Goal: Task Accomplishment & Management: Manage account settings

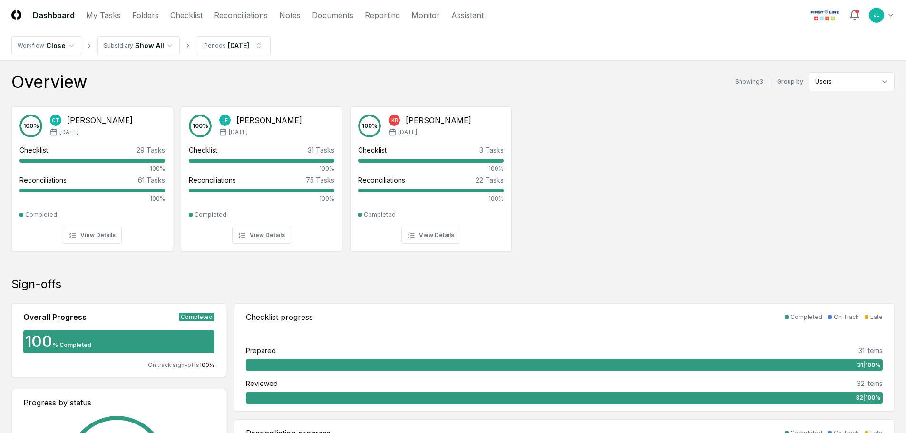
click at [896, 11] on header "CloseCore Dashboard My Tasks Folders Checklist Reconciliations Notes Documents …" at bounding box center [453, 15] width 906 height 30
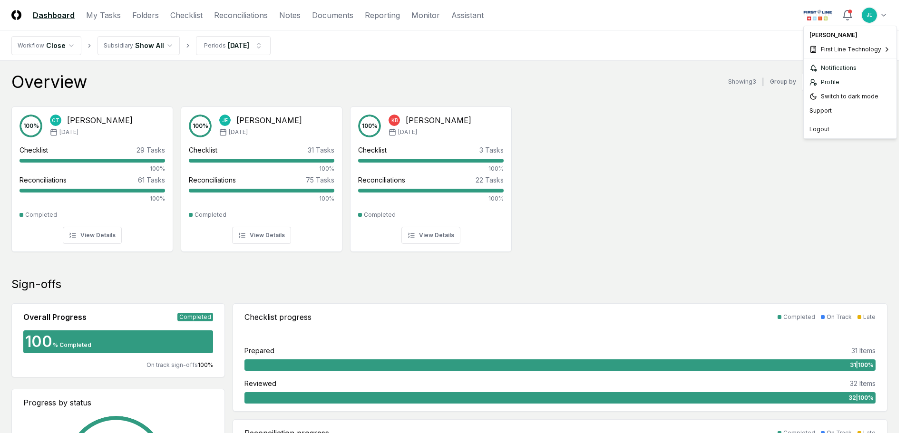
click at [761, 85] on div "Sixpenny" at bounding box center [763, 80] width 83 height 14
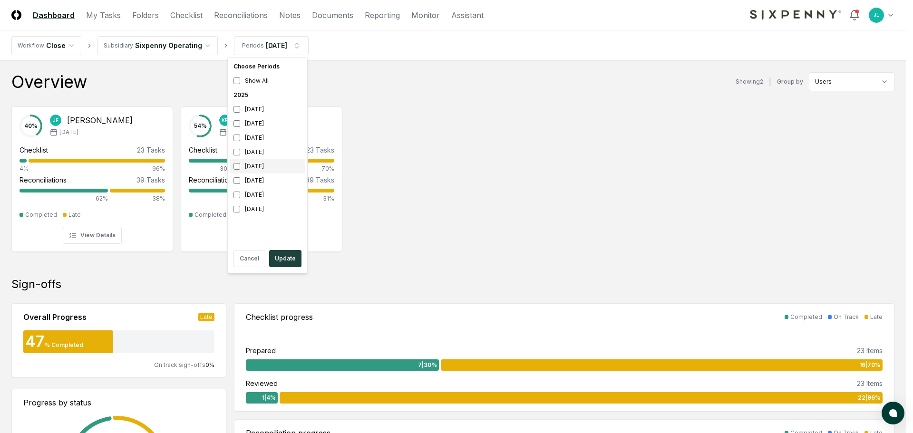
click at [241, 164] on div "April 2025" at bounding box center [268, 166] width 76 height 14
click at [286, 257] on button "Update" at bounding box center [285, 258] width 32 height 17
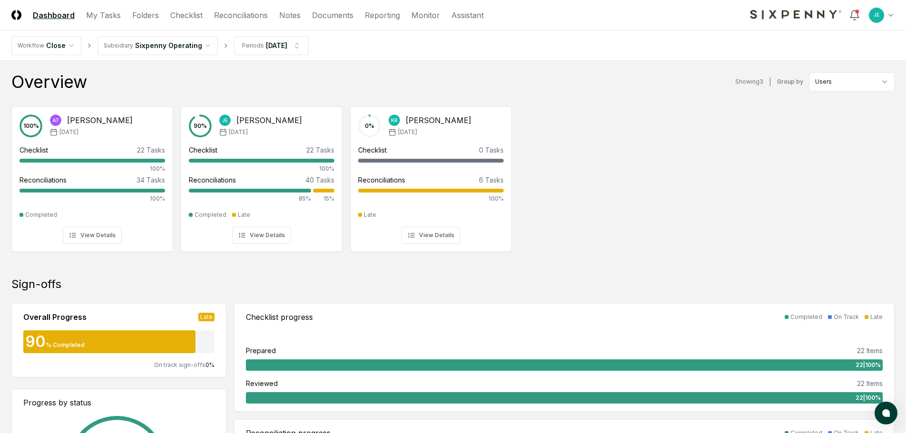
click at [210, 15] on nav "CloseCore Dashboard My Tasks Folders Checklist Reconciliations Notes Documents …" at bounding box center [247, 15] width 472 height 11
click at [224, 15] on link "Reconciliations" at bounding box center [241, 15] width 54 height 11
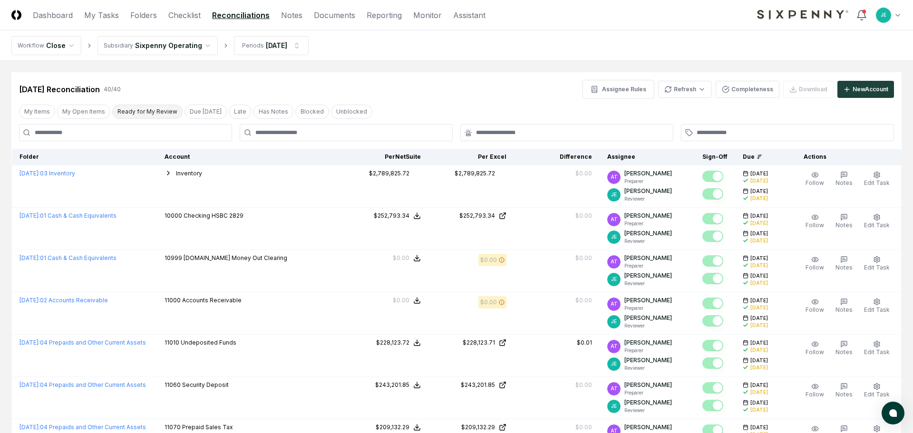
click at [150, 108] on button "Ready for My Review" at bounding box center [147, 112] width 70 height 14
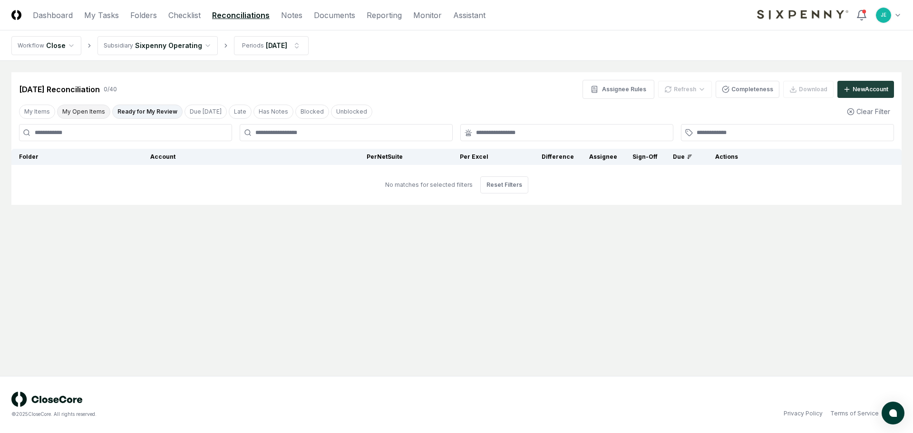
click at [78, 109] on button "My Open Items" at bounding box center [83, 112] width 53 height 14
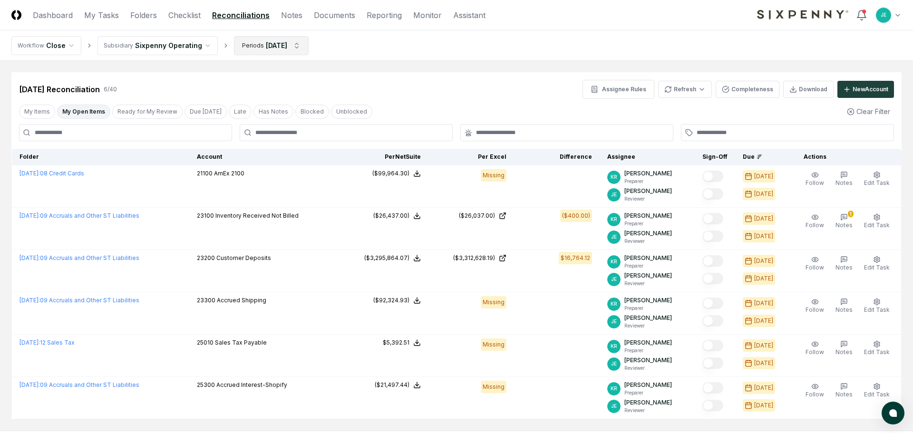
click at [287, 49] on html "CloseCore Dashboard My Tasks Folders Checklist Reconciliations Notes Documents …" at bounding box center [456, 244] width 913 height 488
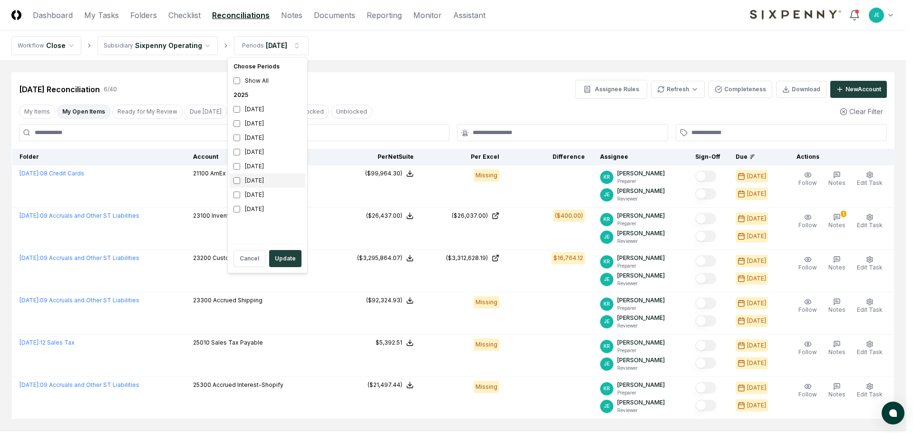
click at [257, 183] on div "March 2025" at bounding box center [268, 181] width 76 height 14
click at [249, 195] on div "February 2025" at bounding box center [268, 195] width 76 height 14
click at [278, 258] on button "Update" at bounding box center [285, 258] width 32 height 17
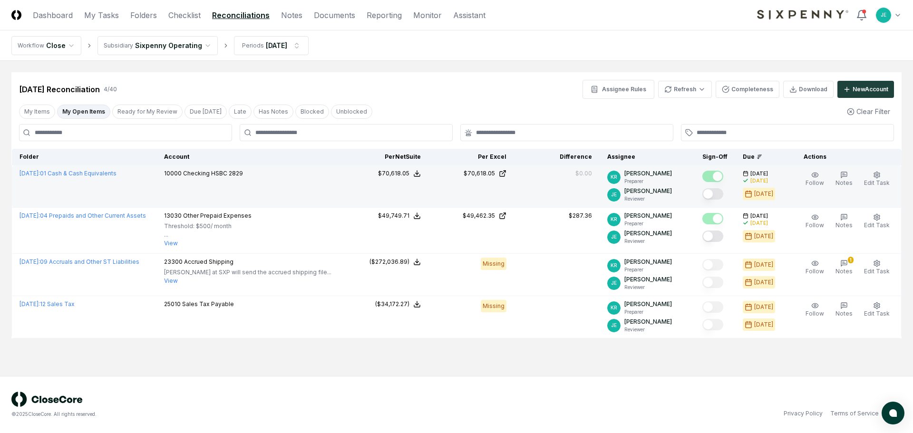
click at [719, 196] on button "Mark complete" at bounding box center [712, 193] width 21 height 11
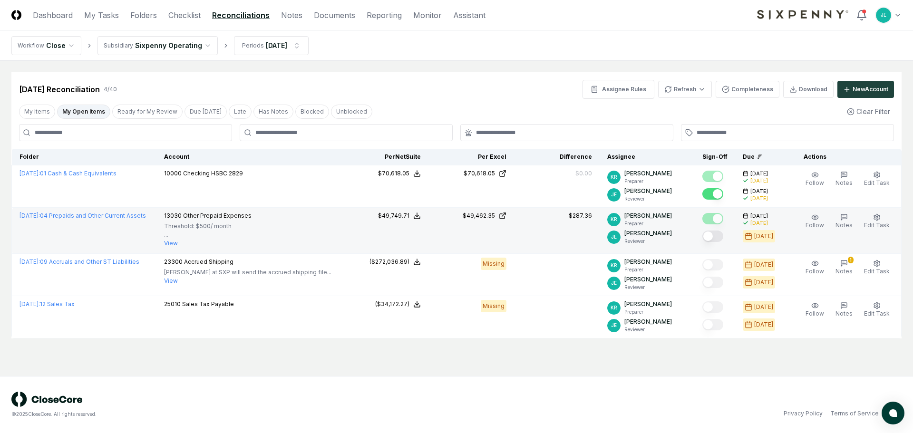
click at [718, 239] on button "Mark complete" at bounding box center [712, 236] width 21 height 11
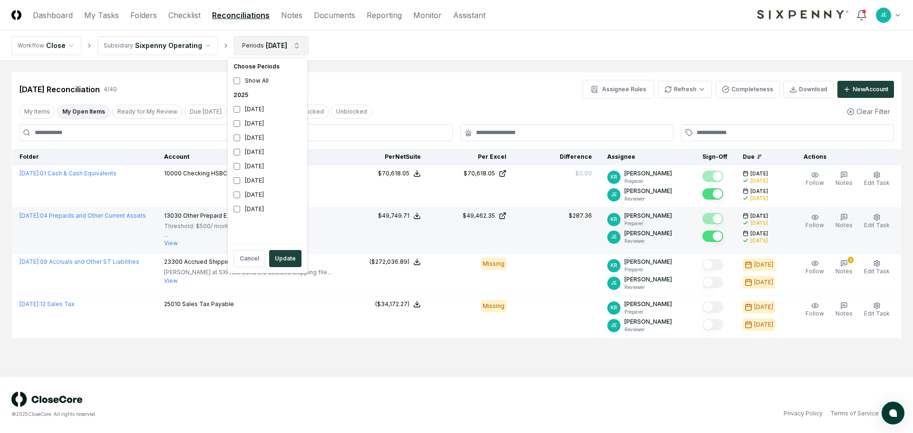
click at [296, 53] on html "CloseCore Dashboard My Tasks Folders Checklist Reconciliations Notes Documents …" at bounding box center [456, 216] width 913 height 433
click at [244, 197] on div "February 2025" at bounding box center [268, 195] width 76 height 14
click at [276, 259] on button "Update" at bounding box center [285, 258] width 32 height 17
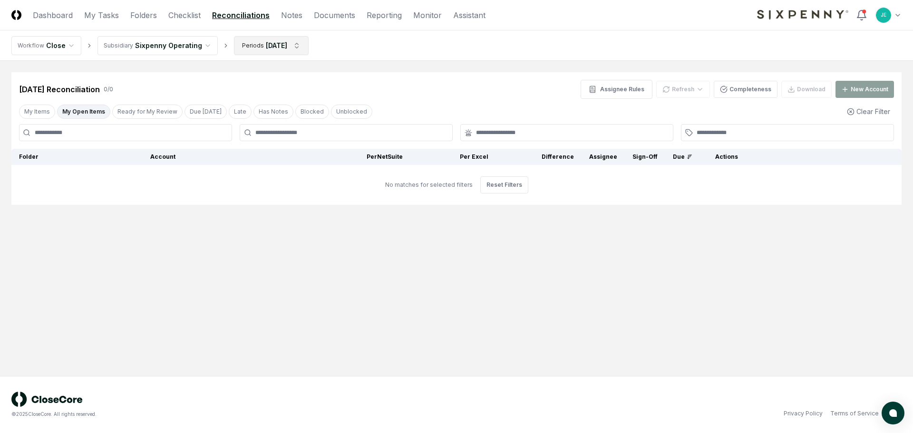
click at [267, 50] on html "CloseCore Dashboard My Tasks Folders Checklist Reconciliations Notes Documents …" at bounding box center [456, 216] width 913 height 433
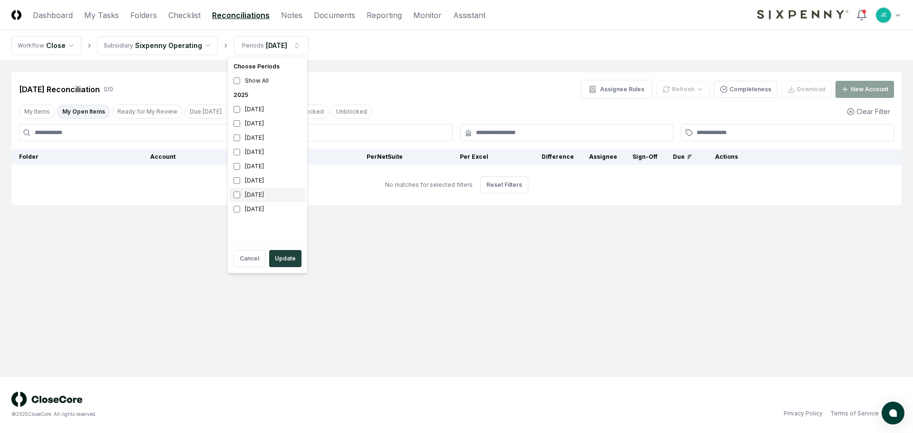
click at [276, 196] on div "February 2025" at bounding box center [268, 195] width 76 height 14
click at [257, 208] on div "January 2025" at bounding box center [268, 209] width 76 height 14
click at [257, 193] on div "February 2025" at bounding box center [268, 195] width 76 height 14
click at [259, 169] on div "April 2025" at bounding box center [268, 166] width 76 height 14
click at [278, 265] on button "Update" at bounding box center [285, 258] width 32 height 17
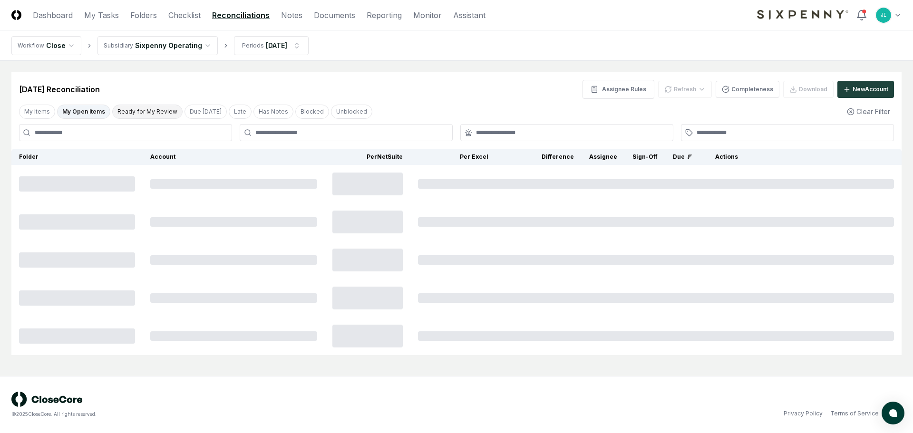
click at [145, 114] on button "Ready for My Review" at bounding box center [147, 112] width 70 height 14
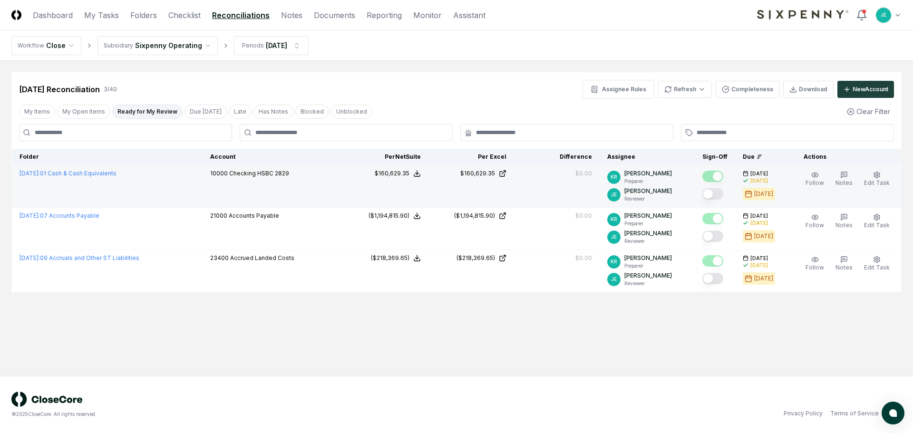
click at [721, 194] on button "Mark complete" at bounding box center [712, 193] width 21 height 11
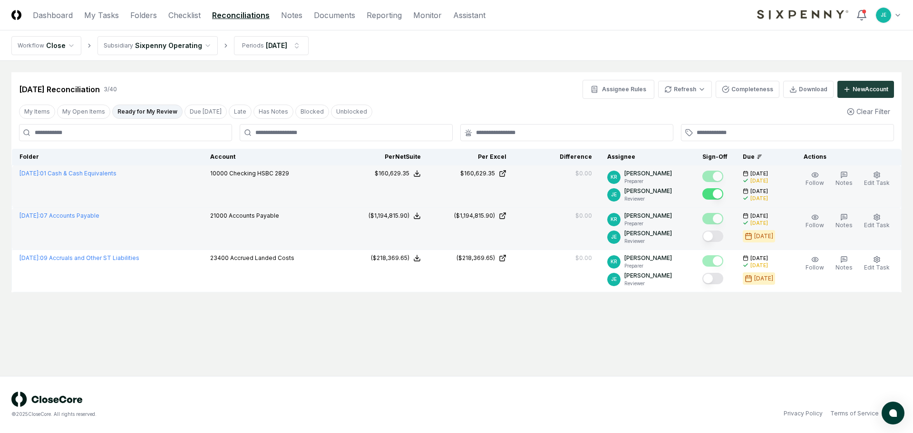
click at [721, 241] on button "Mark complete" at bounding box center [712, 236] width 21 height 11
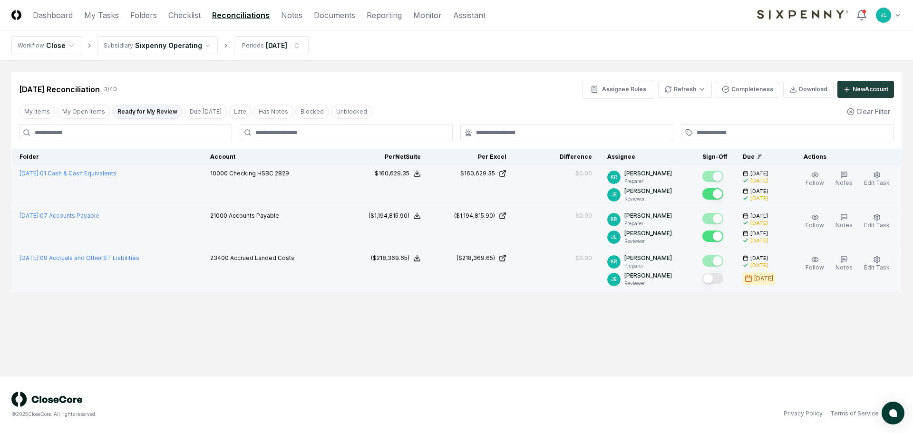
click at [716, 279] on button "Mark complete" at bounding box center [712, 278] width 21 height 11
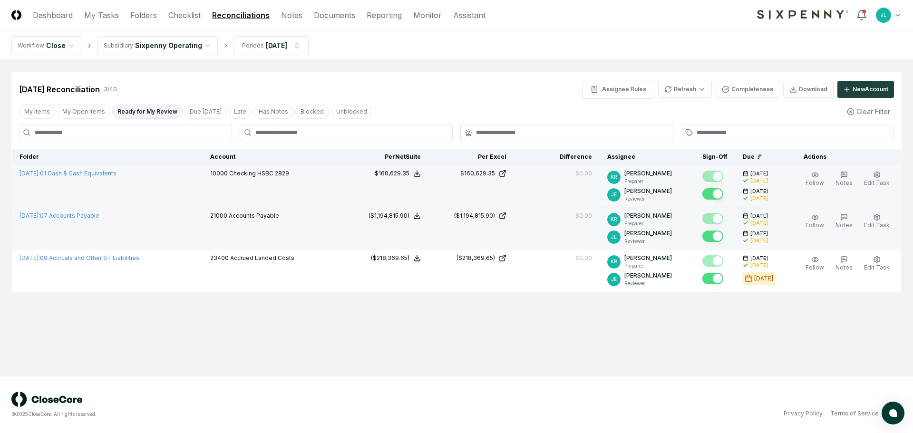
click at [483, 348] on main "Cancel Reassign Apr 2025 Reconciliation 3 / 40 Assignee Rules Refresh Completen…" at bounding box center [456, 218] width 913 height 315
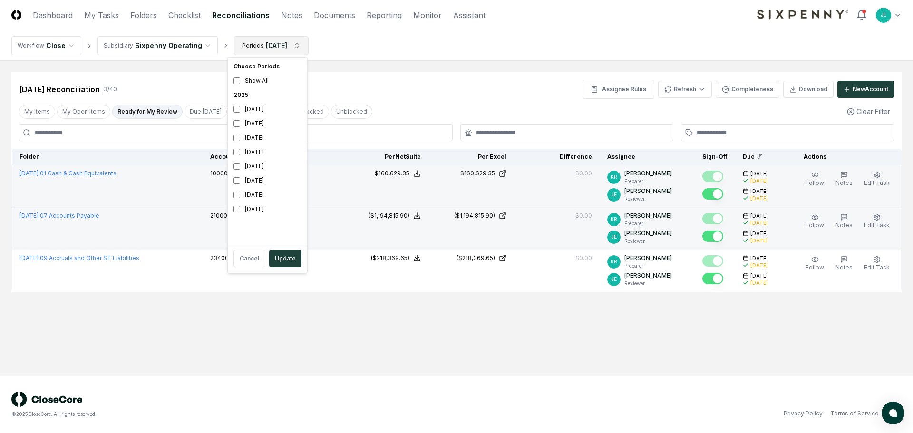
click at [261, 48] on html "CloseCore Dashboard My Tasks Folders Checklist Reconciliations Notes Documents …" at bounding box center [456, 216] width 913 height 433
click at [251, 167] on div "April 2025" at bounding box center [268, 166] width 76 height 14
click at [254, 155] on div "May 2025" at bounding box center [268, 152] width 76 height 14
click at [281, 257] on button "Update" at bounding box center [285, 258] width 32 height 17
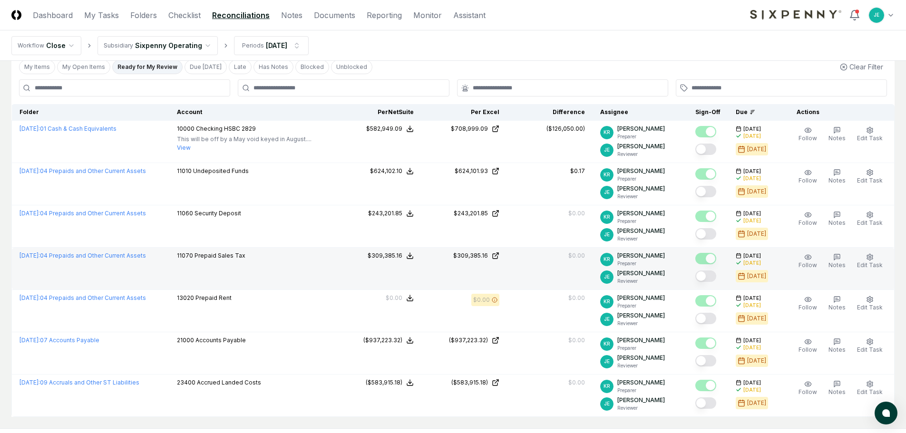
scroll to position [97, 0]
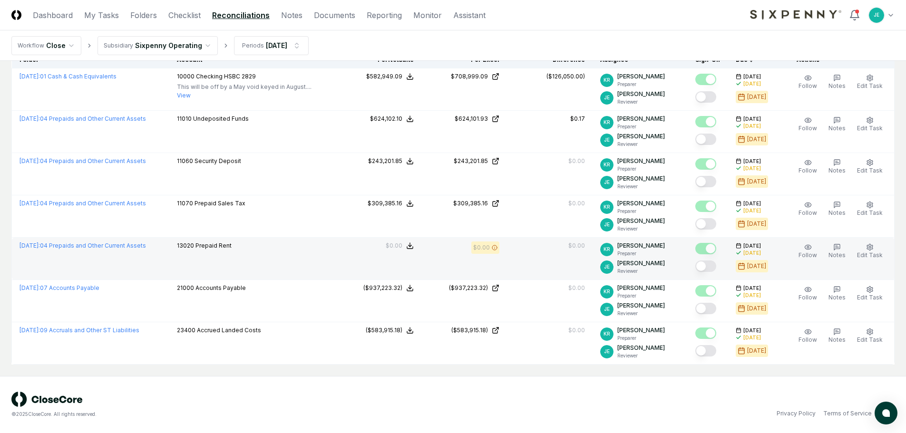
click at [713, 265] on button "Mark complete" at bounding box center [705, 266] width 21 height 11
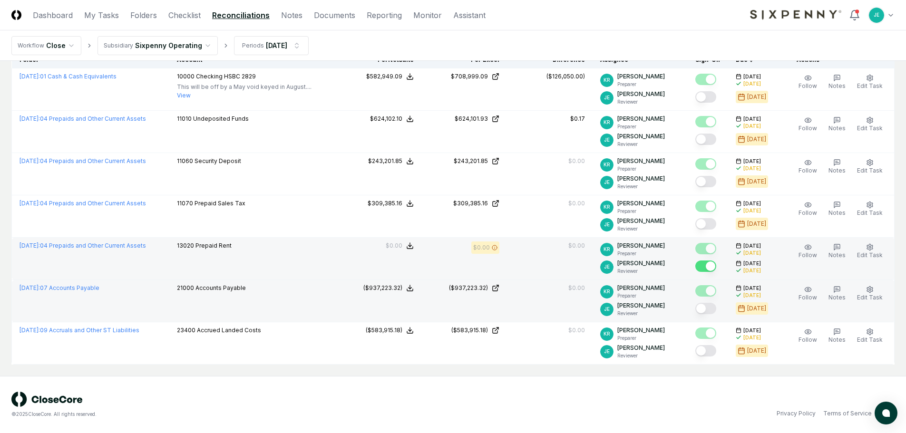
click at [712, 310] on button "Mark complete" at bounding box center [705, 308] width 21 height 11
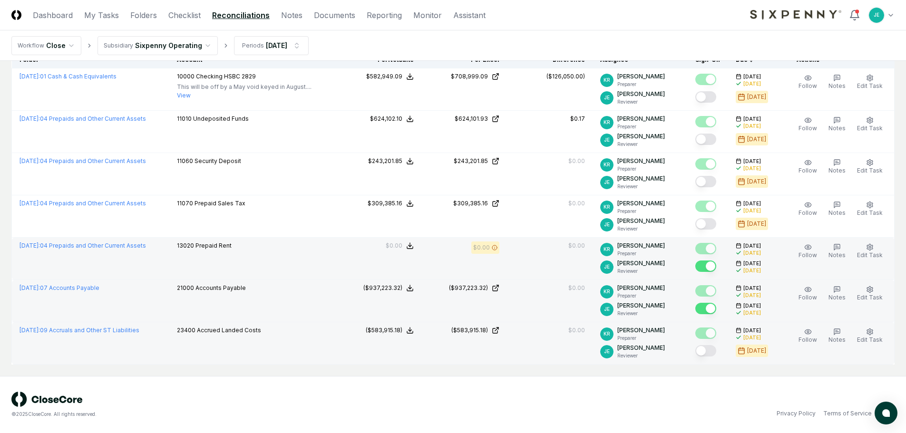
click at [712, 353] on button "Mark complete" at bounding box center [705, 350] width 21 height 11
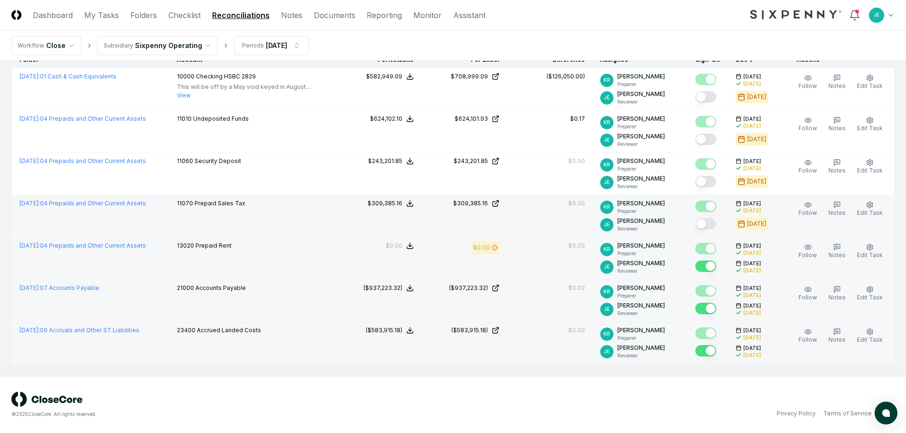
click at [715, 223] on button "Mark complete" at bounding box center [705, 223] width 21 height 11
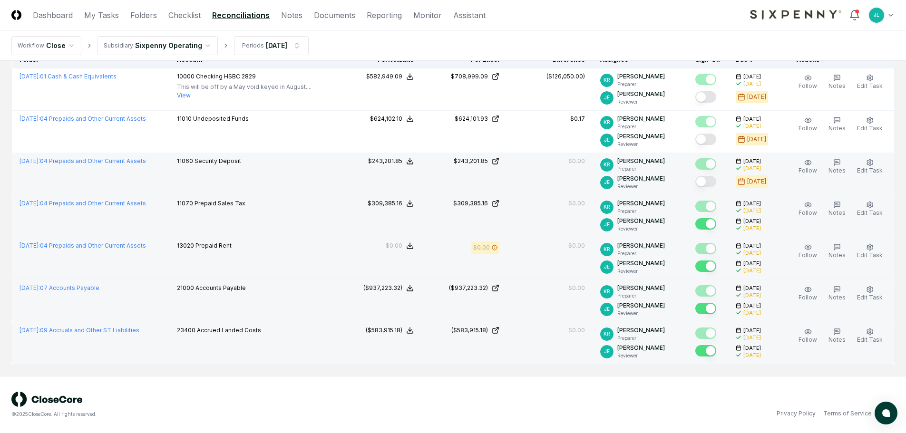
click at [709, 183] on button "Mark complete" at bounding box center [705, 181] width 21 height 11
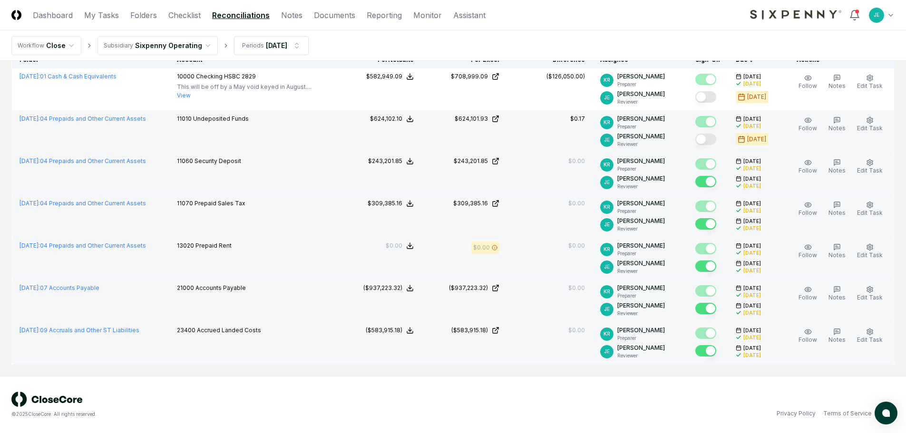
click at [712, 140] on button "Mark complete" at bounding box center [705, 139] width 21 height 11
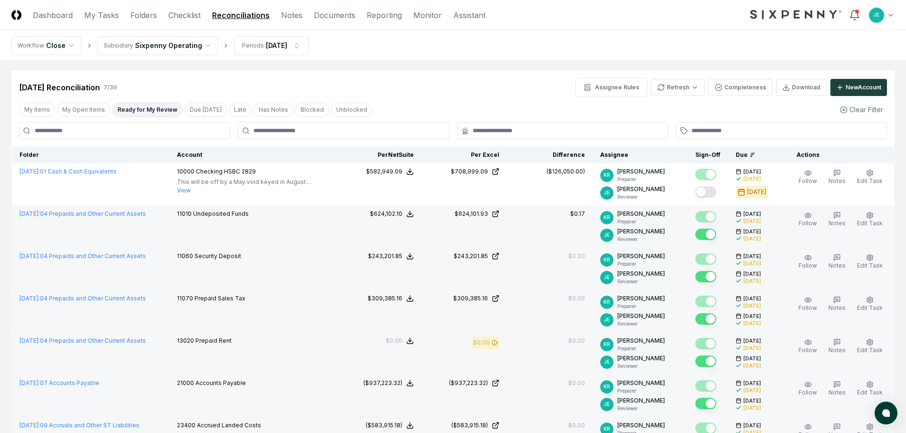
click at [707, 234] on button "Mark complete" at bounding box center [705, 234] width 21 height 11
click at [432, 102] on div "My Items My Open Items Ready for My Review Due Today Late Has Notes Blocked Unb…" at bounding box center [452, 110] width 883 height 18
click at [677, 89] on html "CloseCore Dashboard My Tasks Folders Checklist Reconciliations Notes Documents …" at bounding box center [453, 263] width 906 height 530
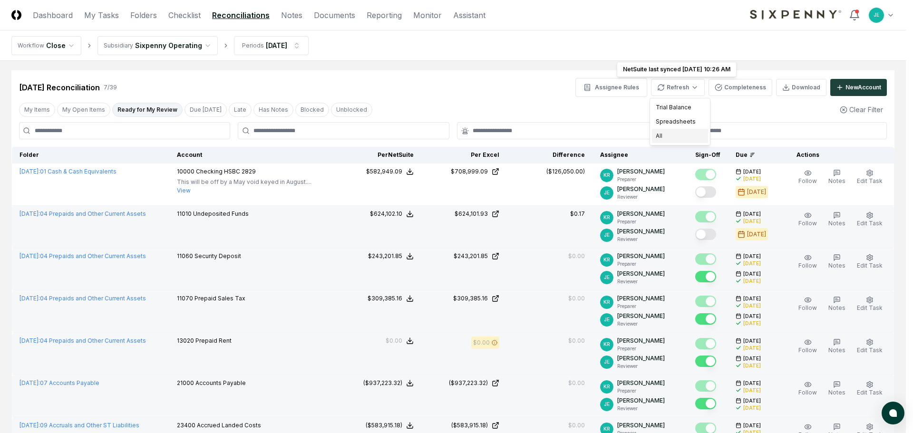
click at [663, 134] on div "All" at bounding box center [680, 136] width 56 height 14
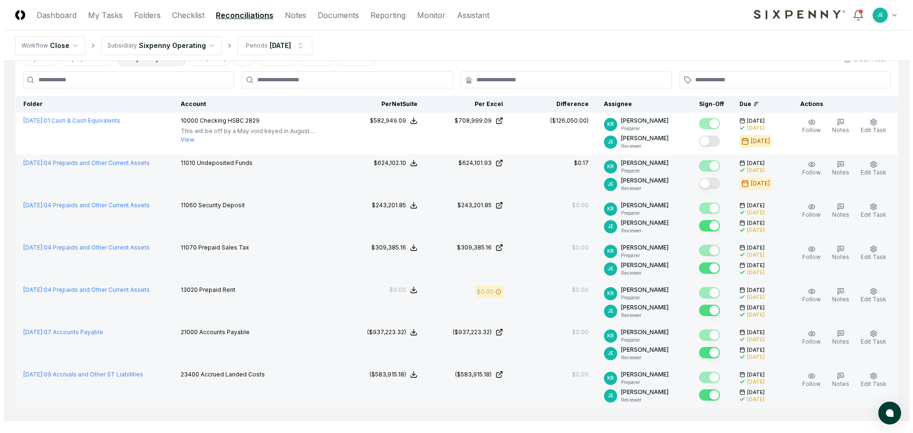
scroll to position [0, 0]
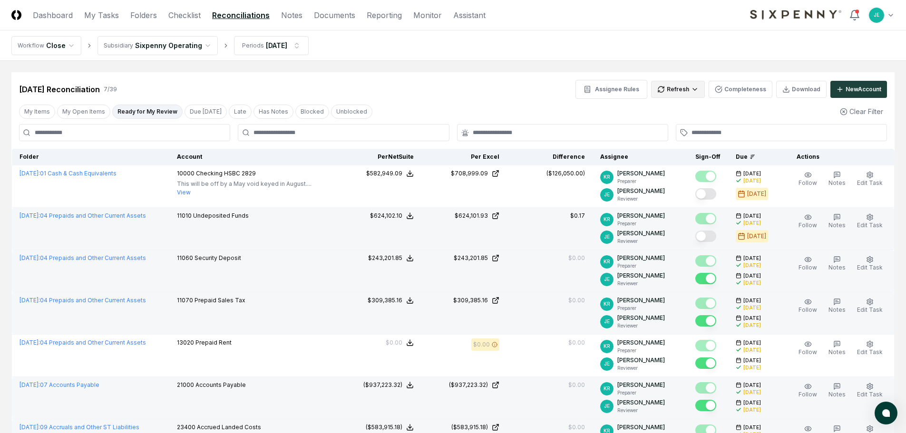
click at [689, 88] on html "CloseCore Dashboard My Tasks Folders Checklist Reconciliations Notes Documents …" at bounding box center [453, 265] width 906 height 530
